Goal: Find specific page/section

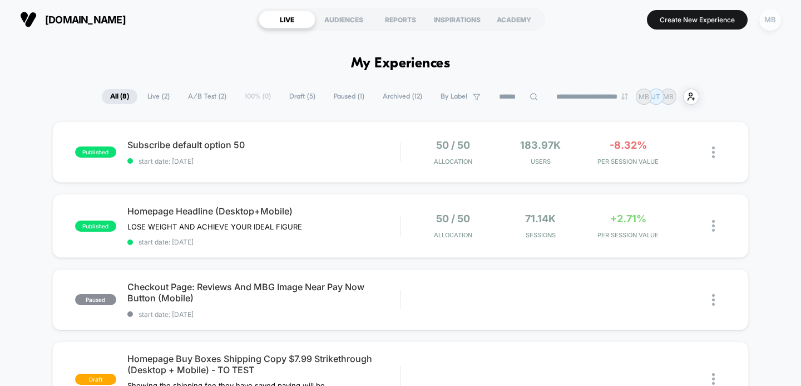
click at [772, 20] on div "MB" at bounding box center [770, 20] width 22 height 22
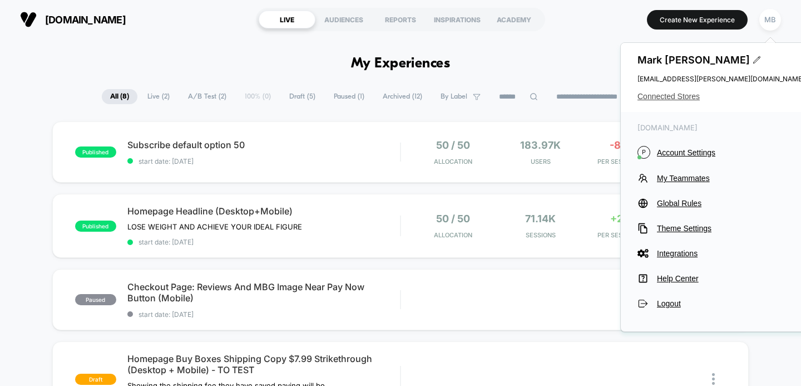
click at [663, 95] on span "Connected Stores" at bounding box center [721, 96] width 167 height 9
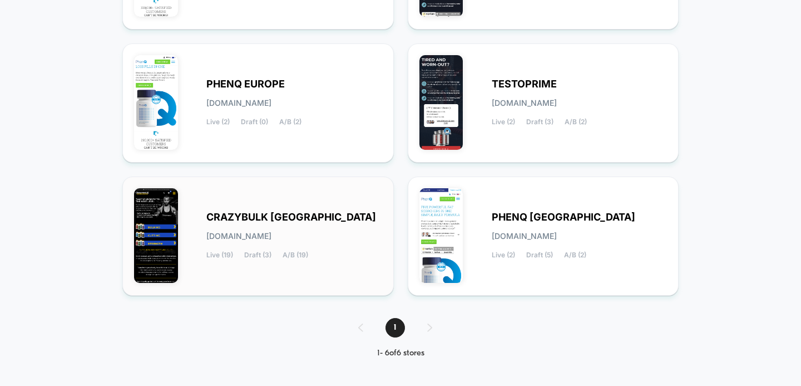
click at [233, 213] on span "CRAZYBULK [GEOGRAPHIC_DATA]" at bounding box center [291, 217] width 170 height 8
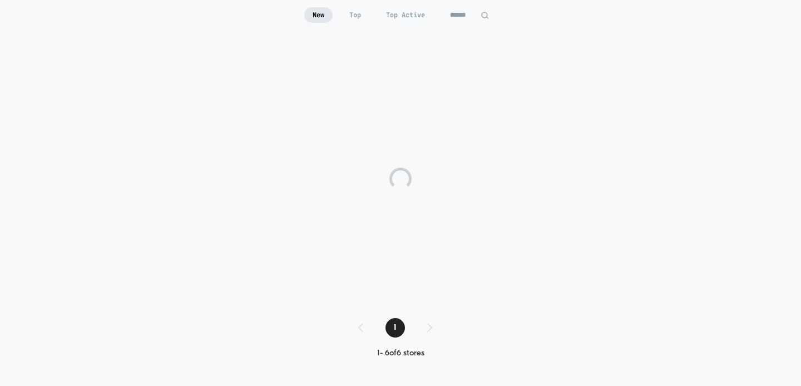
scroll to position [109, 0]
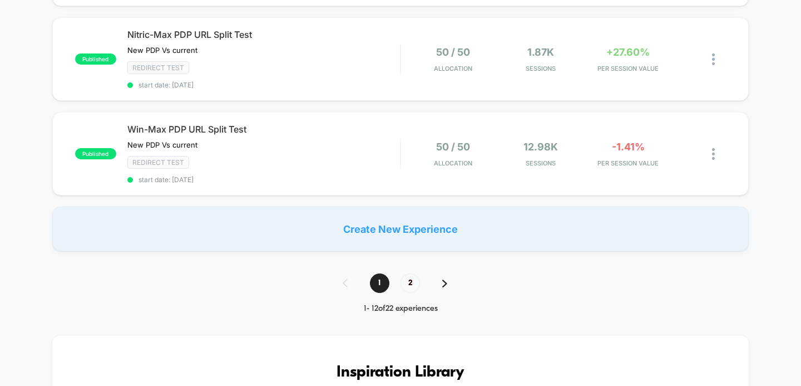
scroll to position [1025, 0]
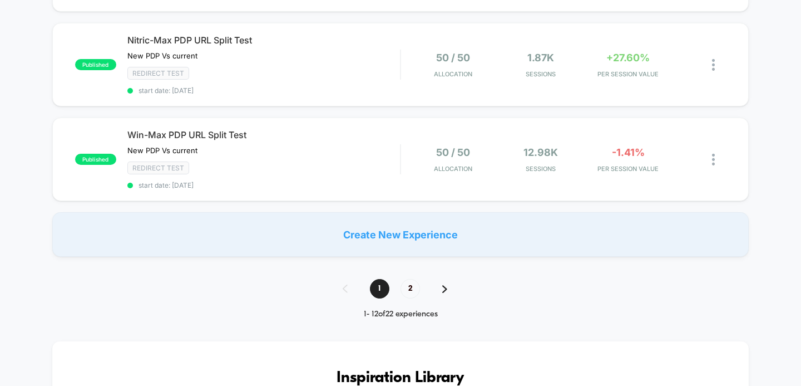
click at [442, 285] on img at bounding box center [444, 289] width 5 height 8
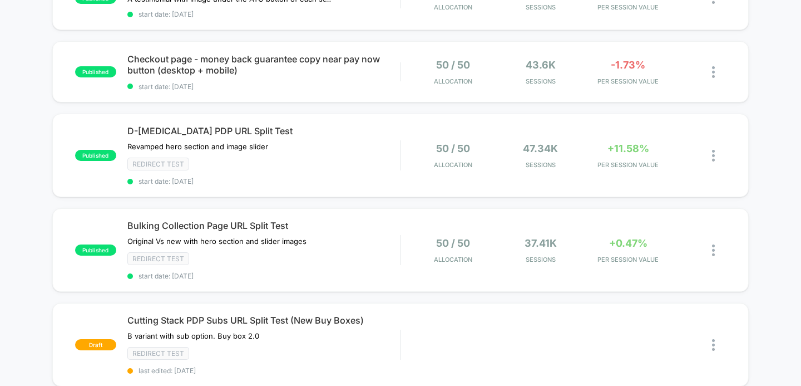
scroll to position [326, 0]
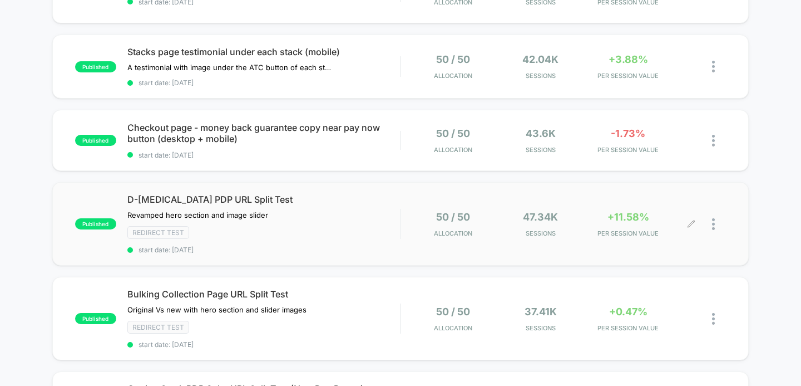
click at [718, 221] on div at bounding box center [719, 224] width 14 height 26
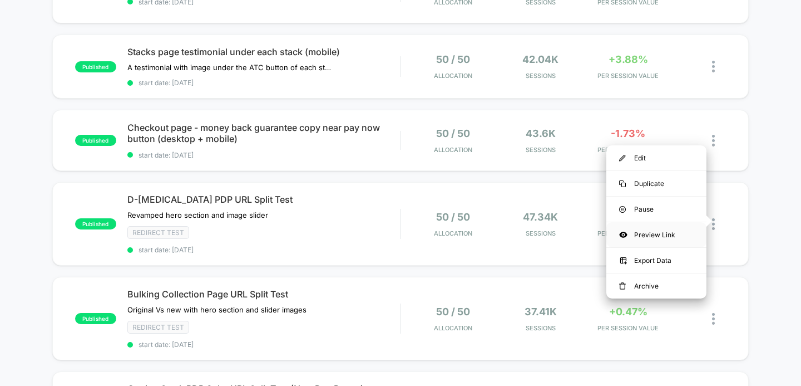
click at [653, 231] on div "Preview Link" at bounding box center [656, 234] width 100 height 25
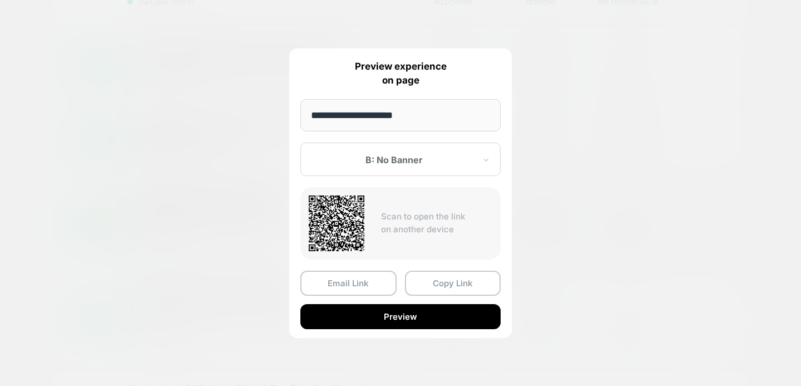
click at [379, 165] on div at bounding box center [394, 159] width 164 height 11
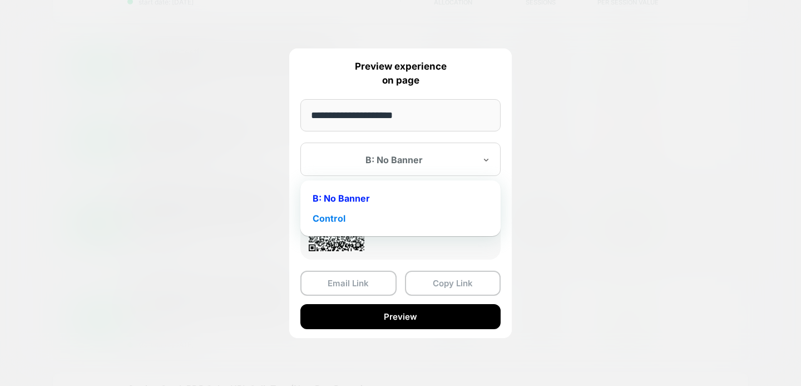
click at [327, 219] on div "Control" at bounding box center [400, 218] width 189 height 20
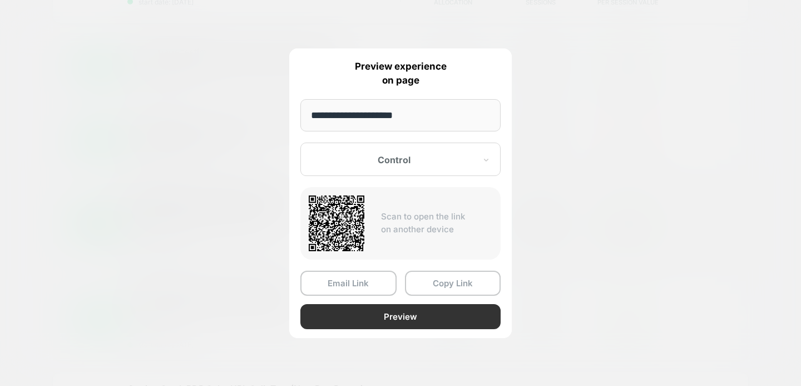
click at [345, 313] on button "Preview" at bounding box center [400, 316] width 200 height 25
